Goal: Information Seeking & Learning: Learn about a topic

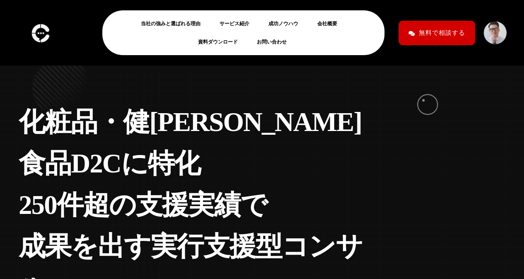
click at [424, 100] on div "化 粧 品 ・ 健 康 食 品 D 2 C に 特 化 2 5 0 件 超 の 支 援 実 績 で 成 果 を 出 す 実 行 支 援 型 コ ン サ ル 個…" at bounding box center [261, 204] width 499 height 243
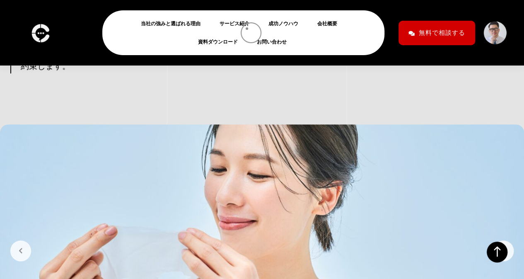
scroll to position [1783, 0]
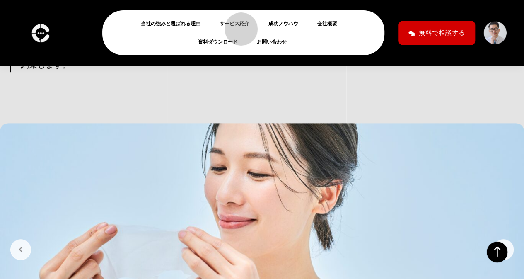
click at [237, 25] on link "サービス紹介" at bounding box center [238, 24] width 36 height 10
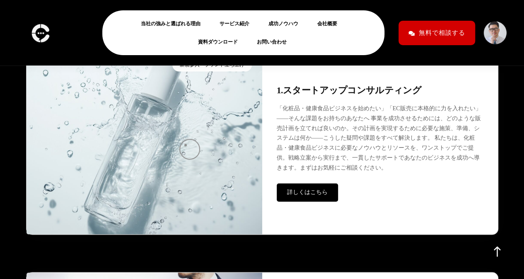
scroll to position [2102, 0]
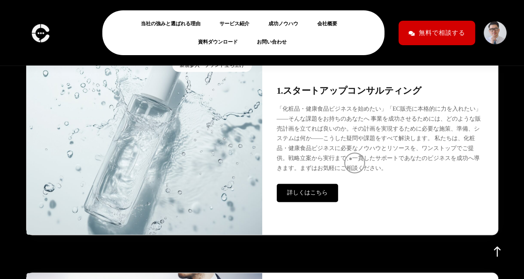
click at [351, 159] on p "「化粧品・健康食品ビジネスを始めたい」「EC販売に本格的に力を入れたい」――そんな課題をお持ちのあなたへ 事業を成功させるためには、どのような販売計画を立てれ…" at bounding box center [380, 138] width 207 height 69
click at [316, 193] on span "詳しくはこちら" at bounding box center [307, 192] width 41 height 6
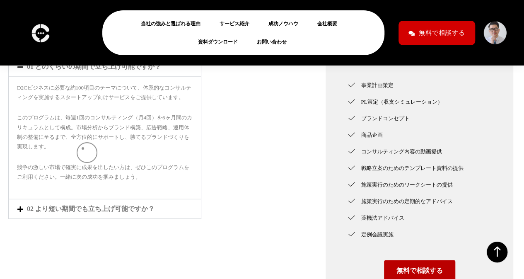
scroll to position [2607, 0]
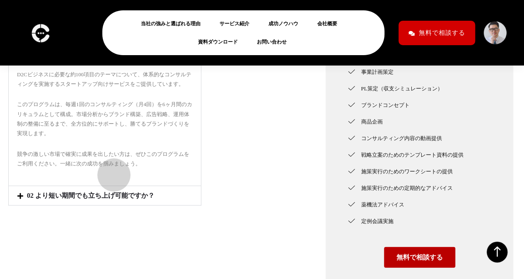
click at [110, 192] on link "02 より短い期間でも立ち上げ可能ですか？" at bounding box center [91, 195] width 128 height 7
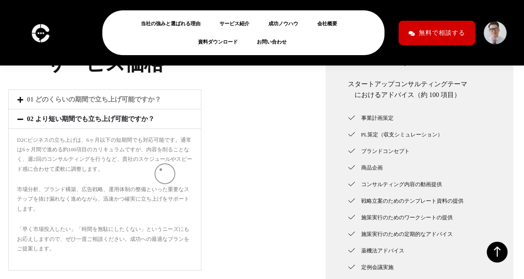
scroll to position [2562, 0]
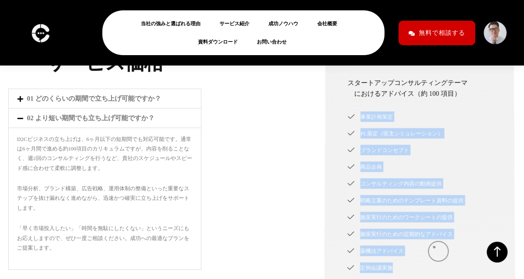
drag, startPoint x: 362, startPoint y: 92, endPoint x: 434, endPoint y: 247, distance: 171.1
click at [434, 247] on ul "事業計画策定 PL策定（収支シミュレーション） ブランドコンセプト 商品企画" at bounding box center [420, 186] width 149 height 174
click at [434, 262] on li "定例会議実施" at bounding box center [420, 267] width 149 height 11
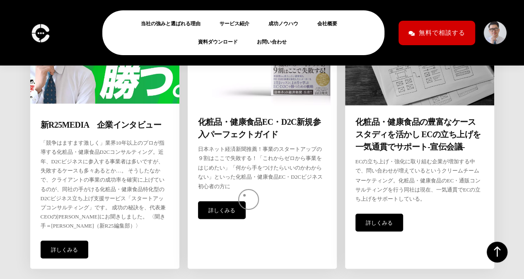
scroll to position [2218, 0]
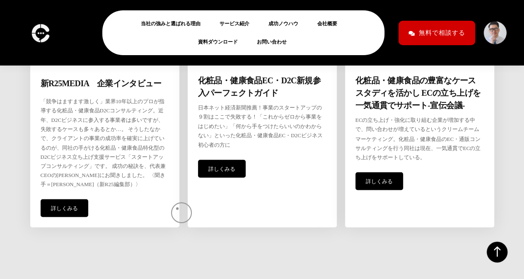
click at [177, 208] on div "BOOKS&MEDIA 関 連 書 籍 ＆ メ デ ィ ア 掲 載 メディア 新R25MEDIA　企業インタビュー 「競争はますます激しく」業界10年以上のプ…" at bounding box center [262, 39] width 472 height 508
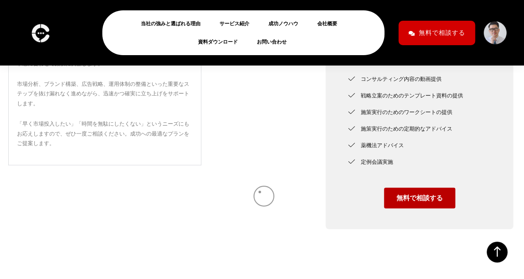
scroll to position [2909, 0]
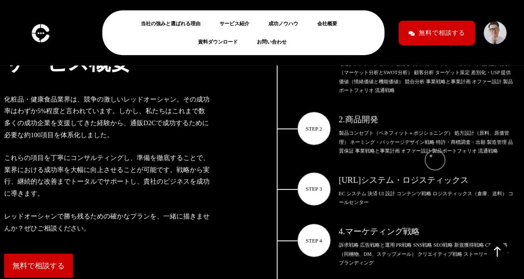
scroll to position [1314, 0]
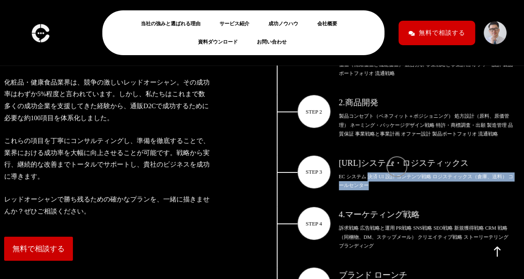
drag, startPoint x: 369, startPoint y: 155, endPoint x: 393, endPoint y: 162, distance: 25.3
click at [393, 172] on div "EC システム 決済 UI 設計 コンテンツ戦略 ロジスティックス（倉庫、送料） コールセンター" at bounding box center [426, 181] width 175 height 18
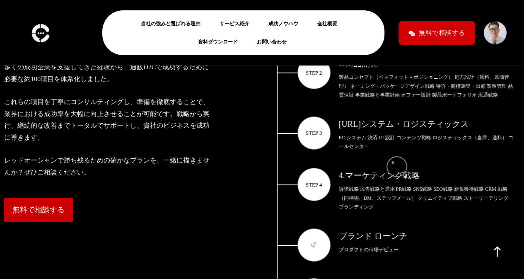
scroll to position [1363, 0]
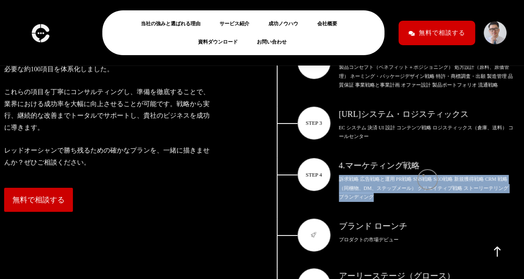
drag, startPoint x: 341, startPoint y: 158, endPoint x: 424, endPoint y: 175, distance: 84.7
click at [424, 175] on div "訴求戦略 広告戦略と運用 PR戦略 SNS戦略 SEO戦略 新規獲得戦略 CRM 戦略（同梱物、DM、ステップメール） クリエイティブ戦略 ストーリーテリング…" at bounding box center [426, 188] width 175 height 27
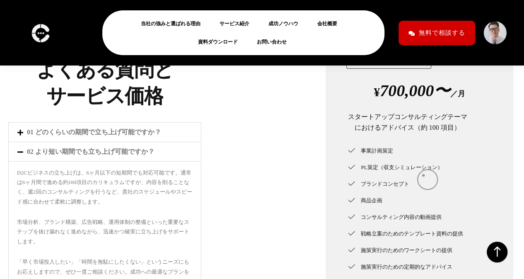
scroll to position [2528, 0]
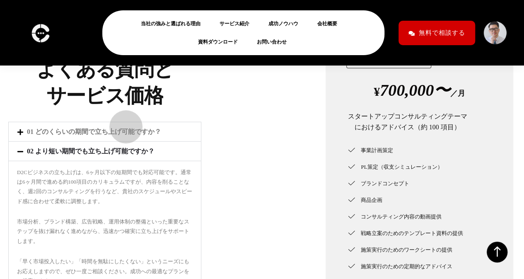
click at [122, 148] on link "02 より短い期間でも立ち上げ可能ですか？" at bounding box center [91, 151] width 128 height 7
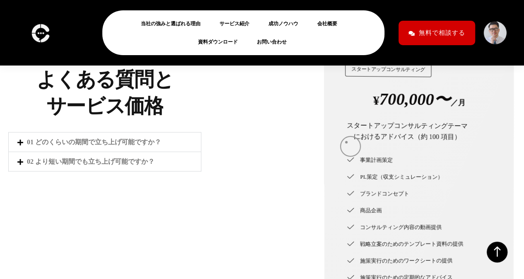
click at [346, 142] on ul "事業計画策定 PL策定（収支シミュレーション） ブランドコンセプト 商品企画" at bounding box center [419, 229] width 148 height 174
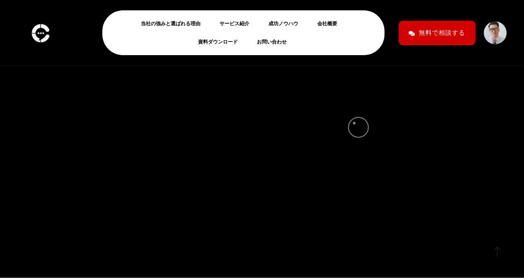
scroll to position [86, 0]
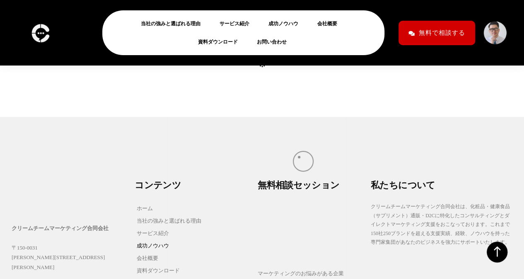
scroll to position [4719, 0]
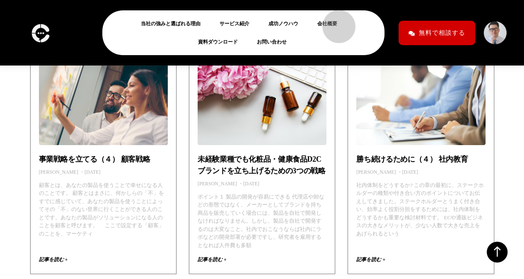
click at [335, 22] on link "会社概要" at bounding box center [330, 24] width 27 height 10
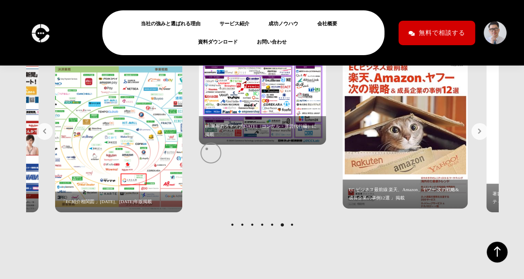
scroll to position [3295, 0]
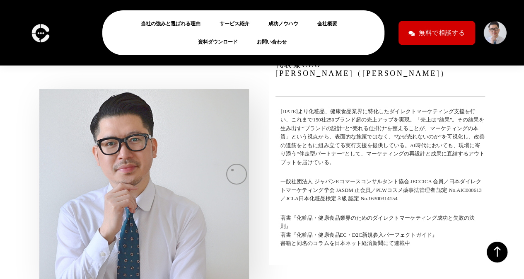
scroll to position [2828, 0]
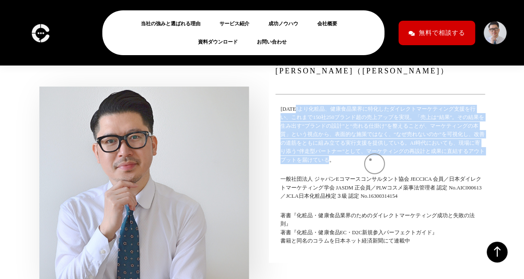
drag, startPoint x: 299, startPoint y: 111, endPoint x: 370, endPoint y: 160, distance: 86.4
click at [370, 160] on p "[DATE]より化粧品、健康食品業界に特化したダイレクトマーケティング支援を行い、これまで150社250ブランド超の売上アップを実現。「売上は“結果”。その結…" at bounding box center [383, 134] width 204 height 59
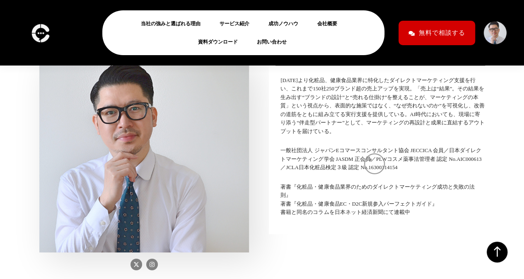
scroll to position [2857, 0]
click at [134, 262] on icon at bounding box center [136, 265] width 6 height 6
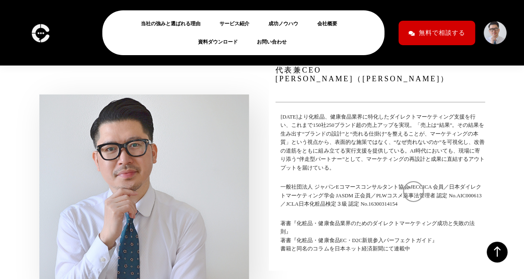
scroll to position [2820, 0]
